Goal: Entertainment & Leisure: Consume media (video, audio)

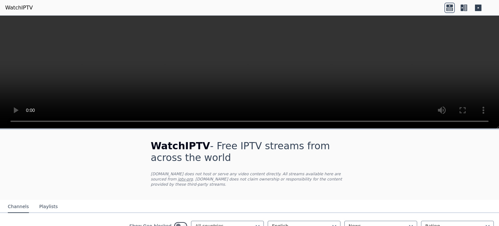
click at [465, 7] on icon at bounding box center [465, 8] width 3 height 7
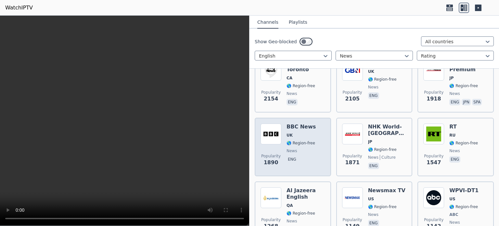
scroll to position [163, 0]
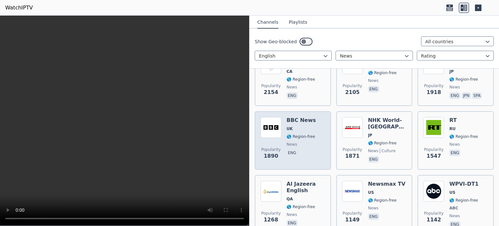
click at [304, 126] on div "BBC News UK 🌎 Region-free news eng" at bounding box center [301, 140] width 29 height 47
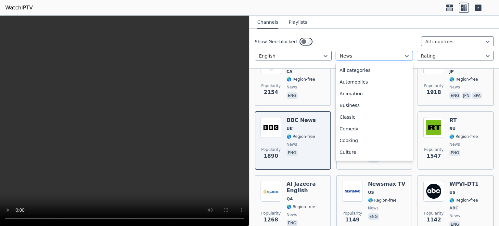
click at [374, 55] on div at bounding box center [371, 56] width 63 height 7
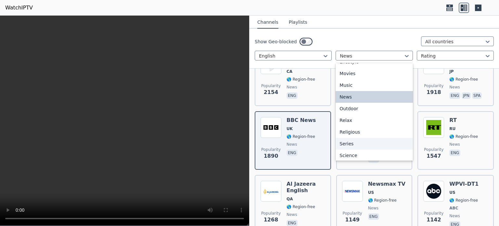
scroll to position [221, 0]
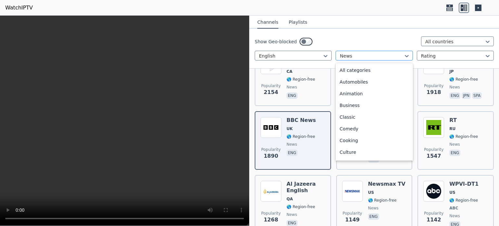
click at [399, 55] on div at bounding box center [371, 56] width 63 height 7
click at [354, 130] on div "Sports" at bounding box center [374, 130] width 77 height 12
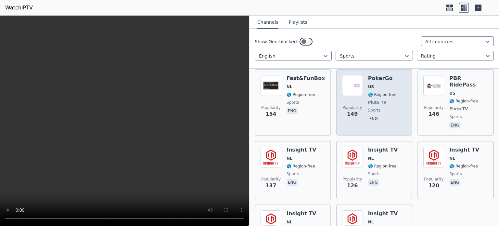
scroll to position [956, 0]
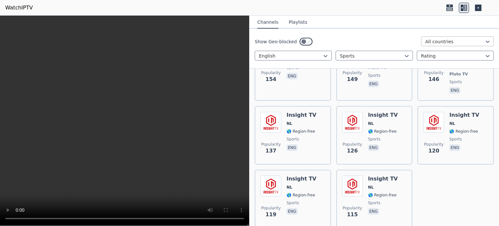
click at [471, 38] on div at bounding box center [455, 41] width 59 height 7
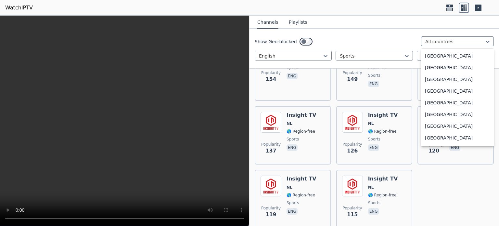
scroll to position [2222, 0]
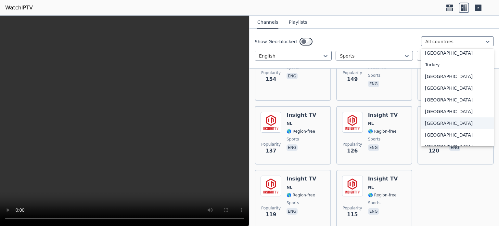
click at [439, 122] on div "United Kingdom" at bounding box center [457, 123] width 73 height 12
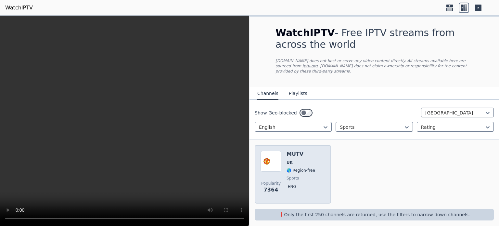
click at [276, 167] on div "Popularity 7364" at bounding box center [271, 174] width 21 height 47
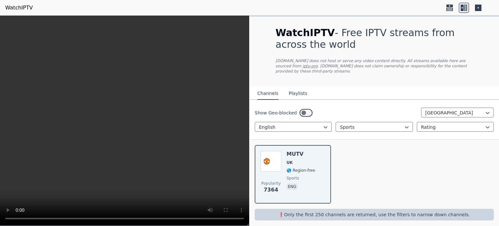
click at [297, 88] on button "Playlists" at bounding box center [298, 93] width 19 height 12
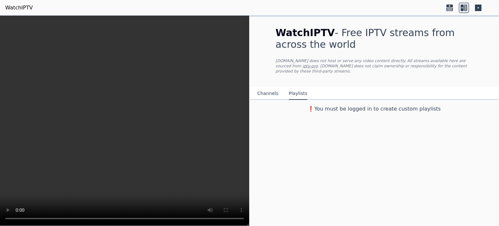
click at [478, 6] on icon at bounding box center [478, 8] width 7 height 7
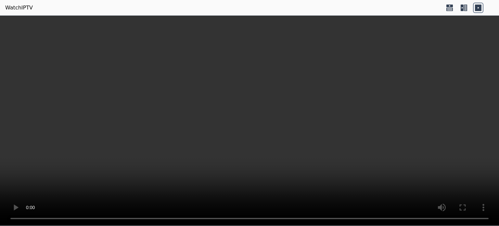
click at [464, 9] on icon at bounding box center [465, 8] width 3 height 7
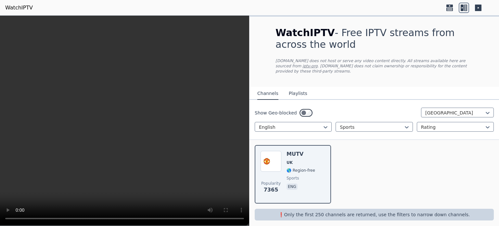
drag, startPoint x: 5, startPoint y: 1, endPoint x: 151, endPoint y: 8, distance: 146.1
click at [151, 8] on header "WatchIPTV" at bounding box center [249, 8] width 499 height 16
click at [368, 124] on div at bounding box center [371, 127] width 63 height 7
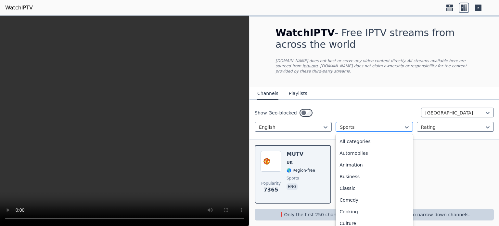
scroll to position [200, 0]
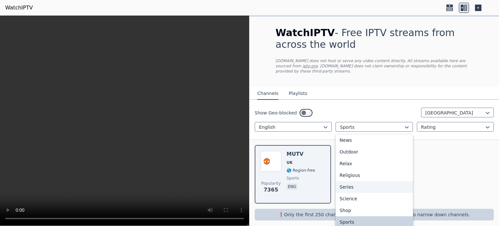
click at [357, 184] on div "Series" at bounding box center [374, 187] width 77 height 12
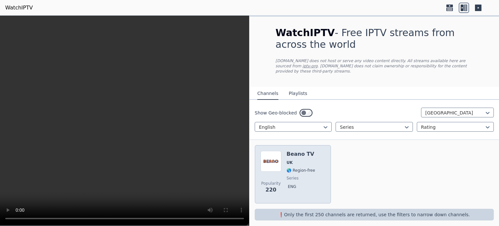
click at [260, 152] on div "Popularity 220 Beano TV UK 🌎 Region-free series eng" at bounding box center [293, 174] width 76 height 59
click at [283, 155] on div "Popularity 220 Beano TV UK 🌎 Region-free series eng" at bounding box center [293, 174] width 65 height 47
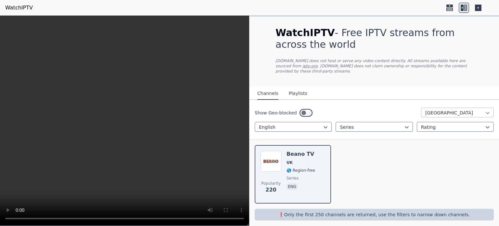
click at [485, 110] on icon at bounding box center [488, 113] width 7 height 7
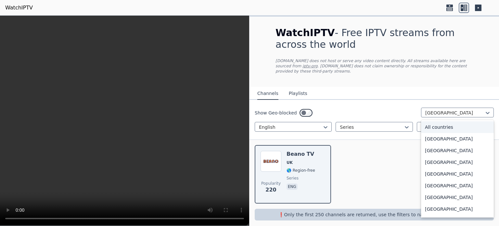
click at [467, 123] on div "All countries" at bounding box center [457, 127] width 73 height 12
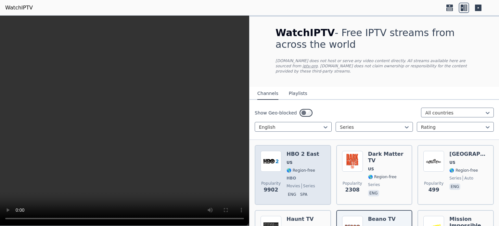
click at [300, 160] on span "US" at bounding box center [303, 162] width 33 height 5
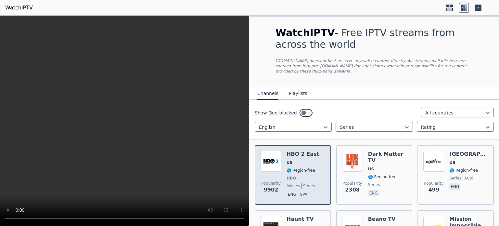
click at [302, 176] on span "HBO" at bounding box center [303, 178] width 33 height 5
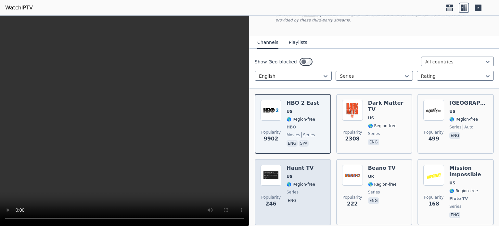
scroll to position [54, 0]
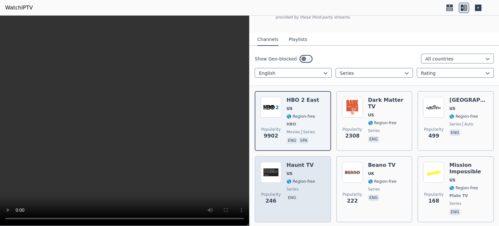
click at [302, 170] on div "Haunt TV US 🌎 Region-free series eng" at bounding box center [301, 189] width 29 height 55
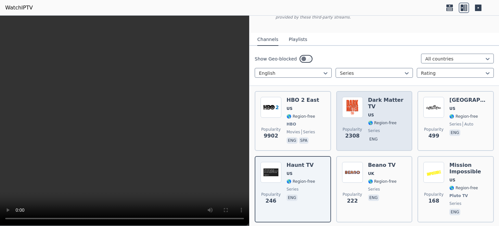
click at [369, 120] on span "🌎 Region-free" at bounding box center [382, 122] width 29 height 5
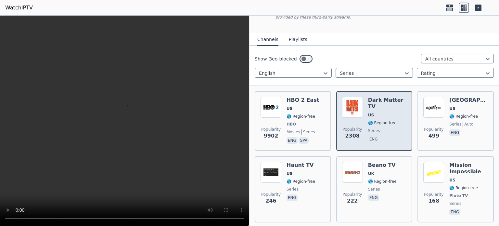
scroll to position [108, 0]
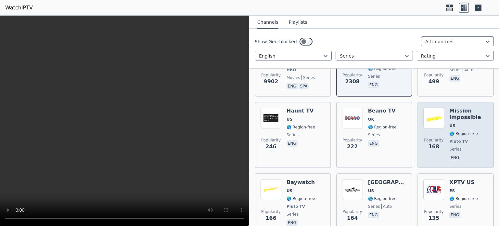
click at [457, 123] on span "US" at bounding box center [469, 125] width 39 height 5
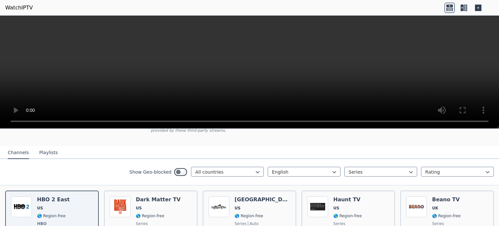
scroll to position [108, 0]
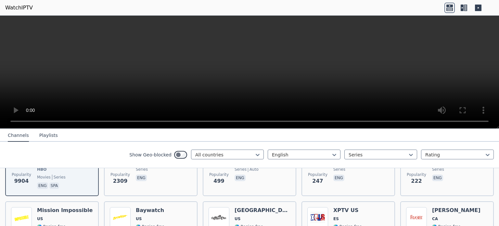
click at [463, 7] on icon at bounding box center [462, 8] width 3 height 7
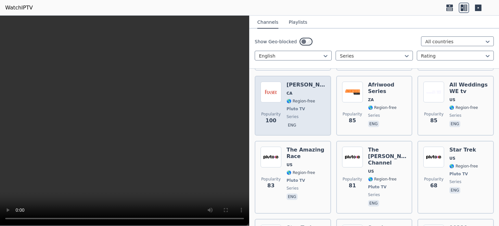
scroll to position [325, 0]
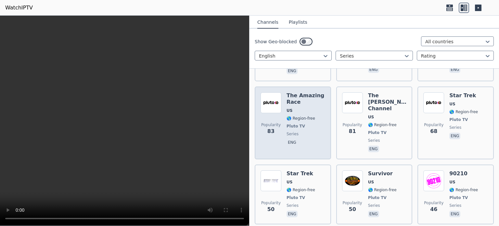
click at [294, 124] on span "Pluto TV" at bounding box center [296, 126] width 19 height 5
click at [297, 116] on span "🌎 Region-free" at bounding box center [301, 118] width 29 height 5
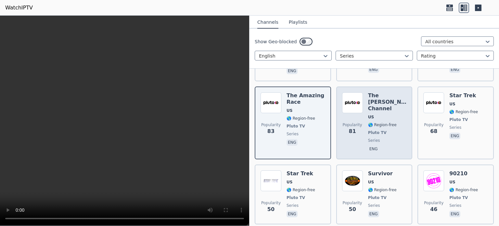
click at [363, 123] on div "Popularity 81 The [PERSON_NAME] Channel US 🌎 Region-free Pluto TV series eng" at bounding box center [374, 122] width 65 height 61
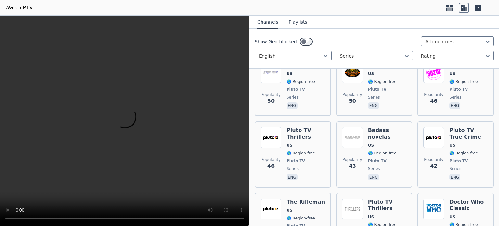
scroll to position [488, 0]
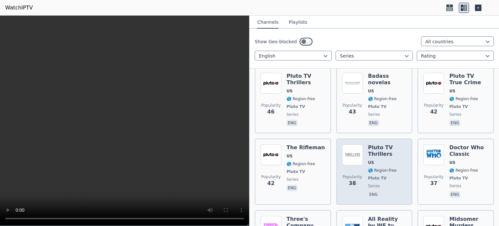
click at [364, 144] on div "Popularity 38 Pluto TV Thrillers US 🌎 Region-free Pluto TV series eng" at bounding box center [374, 171] width 65 height 55
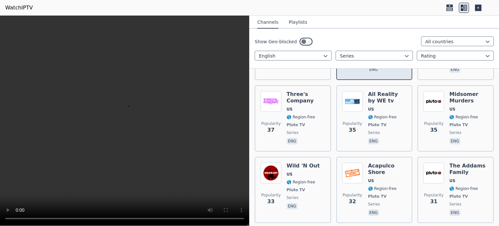
scroll to position [650, 0]
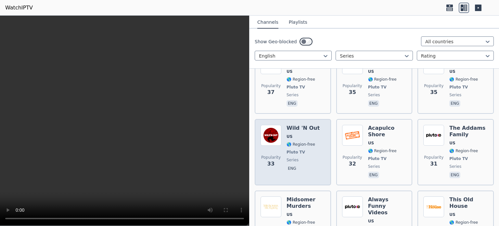
click at [292, 157] on span "series" at bounding box center [293, 159] width 12 height 5
